Goal: Find specific page/section: Find specific page/section

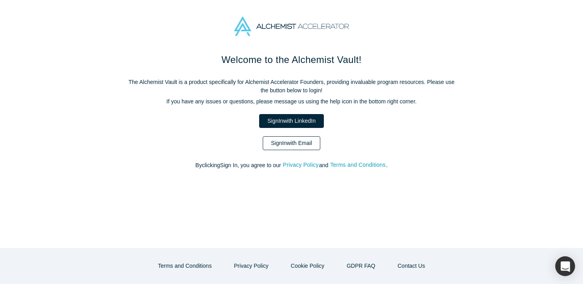
click at [313, 142] on link "Sign In with Email" at bounding box center [292, 143] width 58 height 14
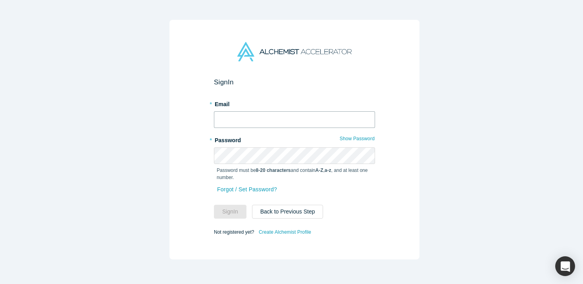
click at [297, 118] on input "text" at bounding box center [294, 119] width 161 height 17
type input "[EMAIL_ADDRESS][DOMAIN_NAME]"
click at [214, 205] on button "Sign In" at bounding box center [230, 212] width 33 height 14
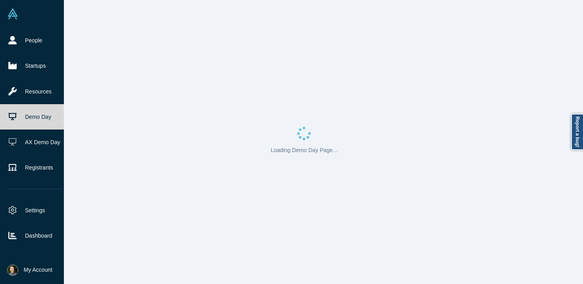
click at [26, 119] on link "Demo Day" at bounding box center [35, 116] width 70 height 25
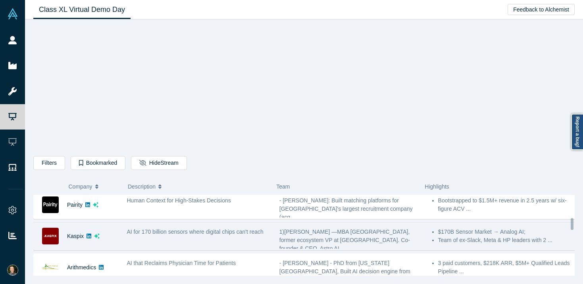
scroll to position [221, 0]
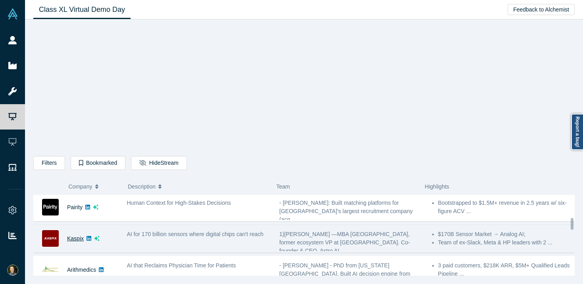
click at [77, 237] on link "Kaspix" at bounding box center [75, 239] width 17 height 6
